Goal: Task Accomplishment & Management: Use online tool/utility

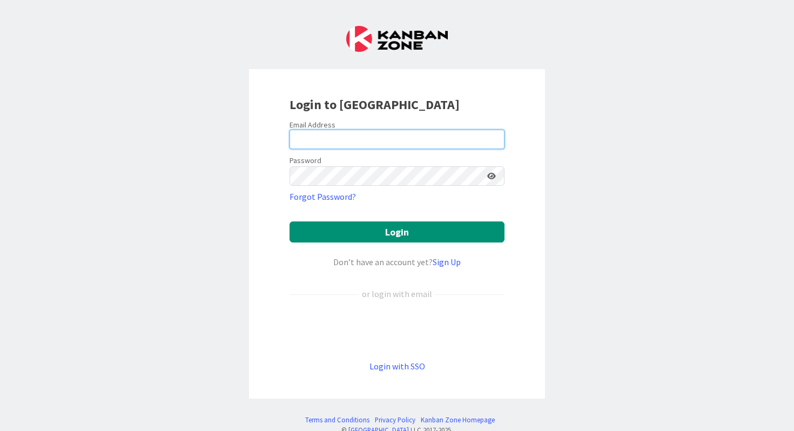
click at [385, 136] on input "email" at bounding box center [397, 139] width 215 height 19
type input "[EMAIL_ADDRESS][PERSON_NAME][DOMAIN_NAME]"
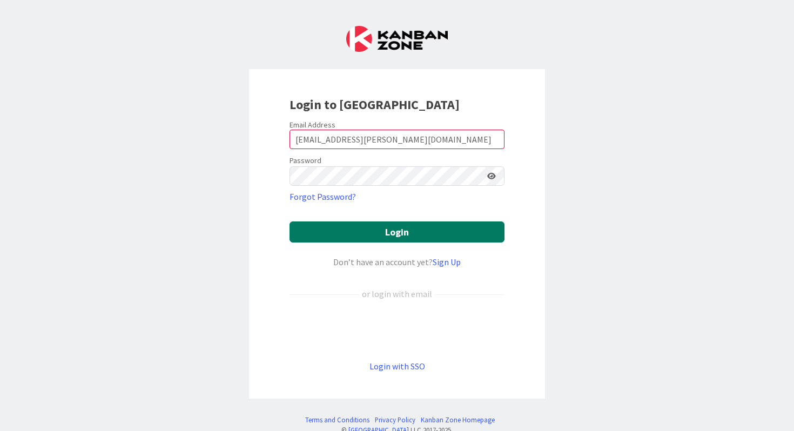
click at [385, 237] on button "Login" at bounding box center [397, 231] width 215 height 21
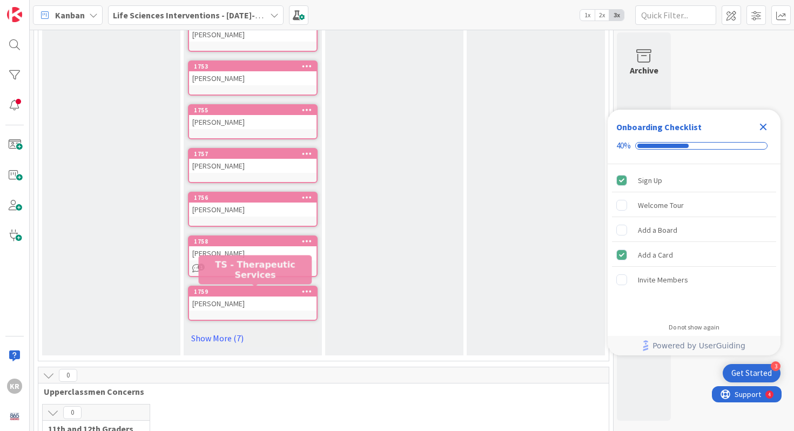
scroll to position [338, 0]
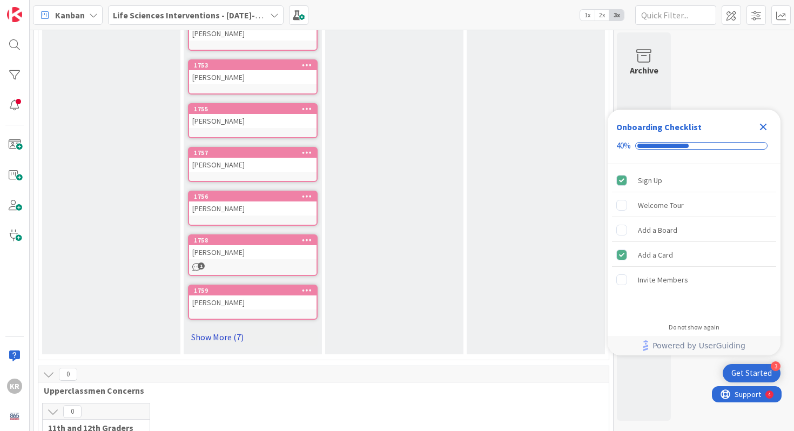
click at [221, 335] on link "Show More (7)" at bounding box center [253, 336] width 130 height 17
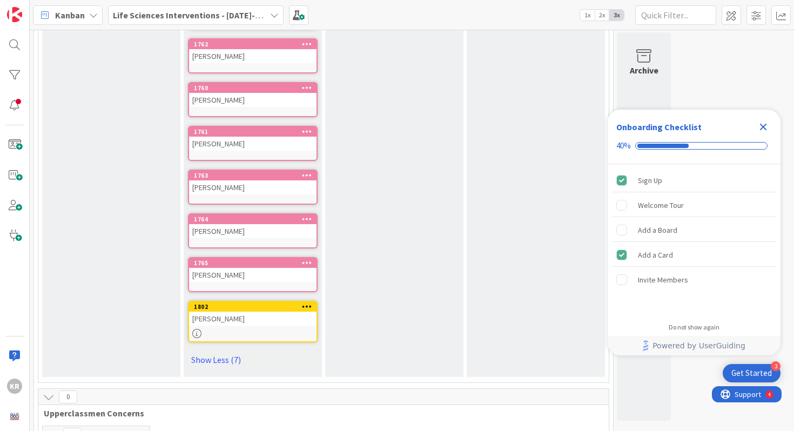
scroll to position [0, 0]
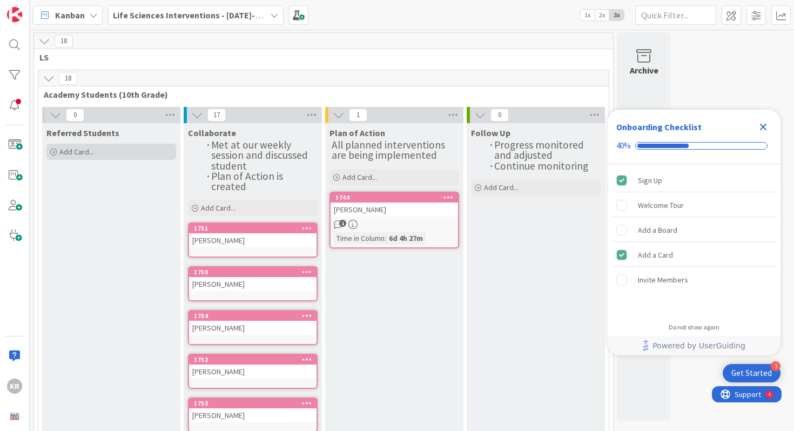
click at [95, 147] on div "Add Card..." at bounding box center [111, 152] width 130 height 16
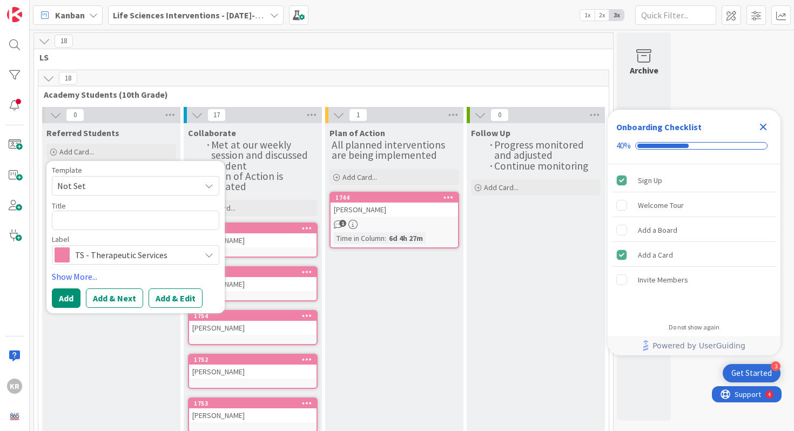
type textarea "x"
type textarea "[PERSON_NAME]"
type textarea "x"
